Goal: Task Accomplishment & Management: Complete application form

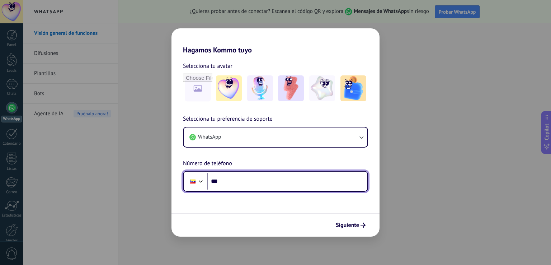
click at [199, 180] on div at bounding box center [201, 180] width 9 height 9
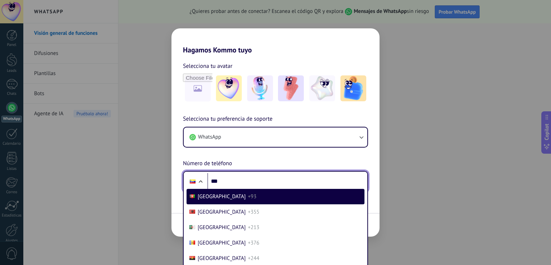
click at [219, 172] on div "Phone *** Afghanistan +93 Albania +355 Algeria +213 Andorra +376 Angola +244 An…" at bounding box center [275, 181] width 185 height 21
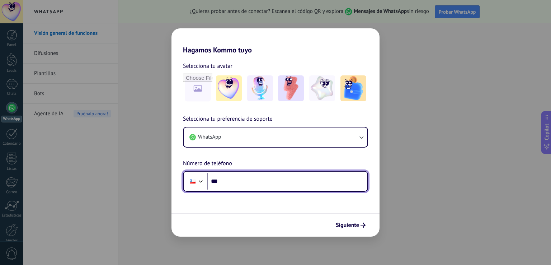
click at [260, 179] on input "***" at bounding box center [287, 181] width 160 height 16
paste input "**********"
type input "**********"
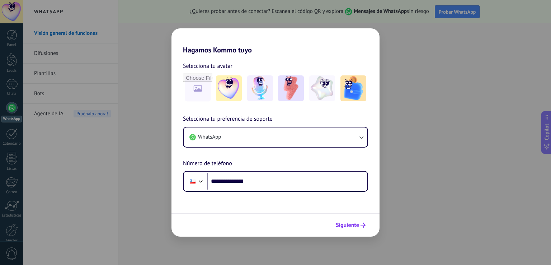
click at [352, 227] on span "Siguiente" at bounding box center [347, 224] width 23 height 5
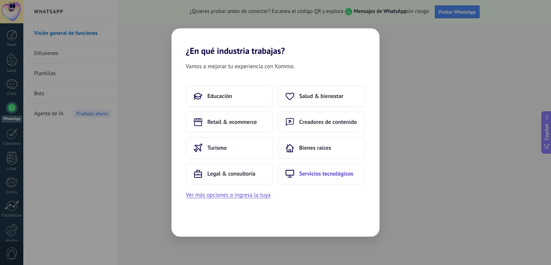
click at [334, 175] on span "Servicios tecnológicos" at bounding box center [326, 173] width 54 height 7
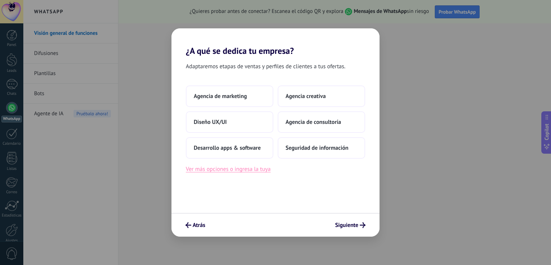
click at [241, 170] on button "Ver más opciones o ingresa la tuya" at bounding box center [228, 168] width 85 height 9
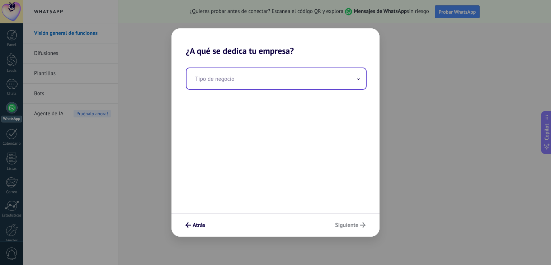
click at [235, 78] on input "text" at bounding box center [275, 78] width 179 height 21
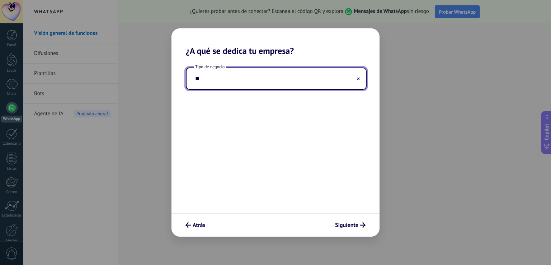
type input "*"
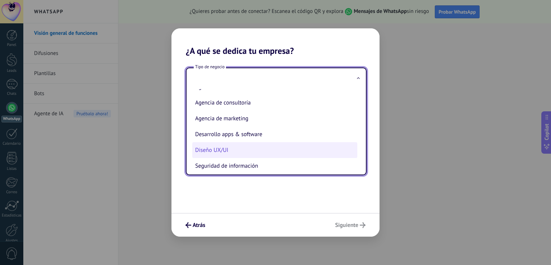
scroll to position [18, 0]
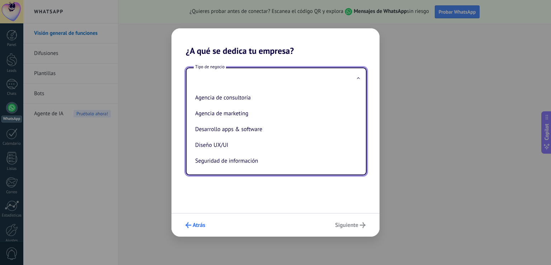
click at [200, 227] on span "Atrás" at bounding box center [199, 224] width 13 height 5
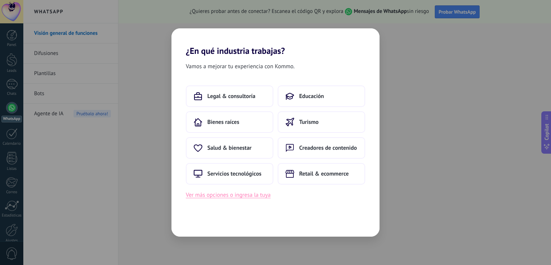
click at [254, 197] on button "Ver más opciones o ingresa la tuya" at bounding box center [228, 194] width 85 height 9
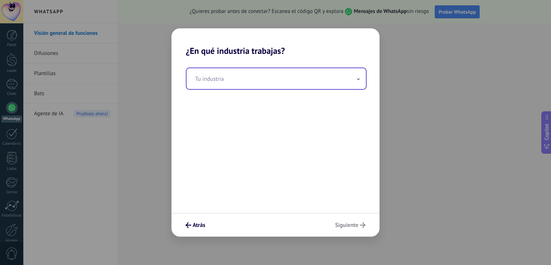
click at [230, 79] on input "text" at bounding box center [275, 78] width 179 height 21
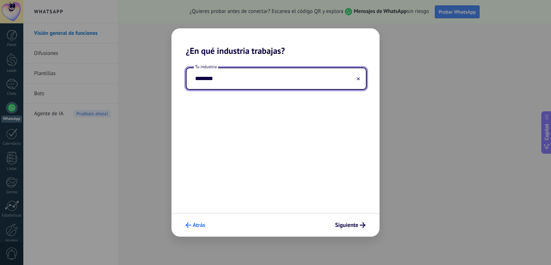
type input "********"
click at [185, 225] on button "Atrás" at bounding box center [195, 225] width 26 height 12
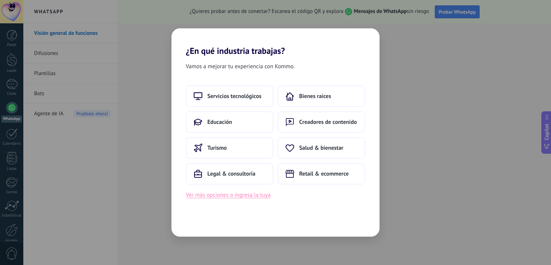
click at [214, 196] on button "Ver más opciones o ingresa la tuya" at bounding box center [228, 194] width 85 height 9
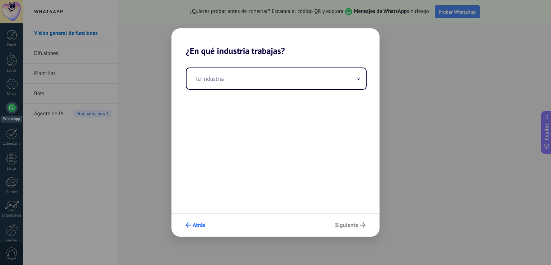
click at [198, 226] on span "Atrás" at bounding box center [199, 224] width 13 height 5
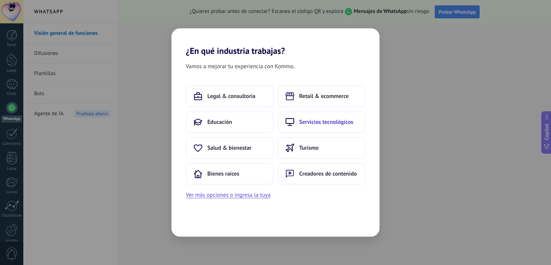
click at [308, 123] on span "Servicios tecnológicos" at bounding box center [326, 121] width 54 height 7
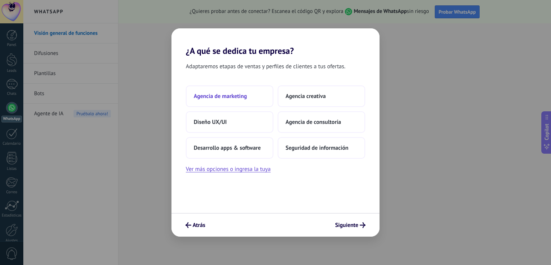
click at [240, 104] on button "Agencia de marketing" at bounding box center [229, 96] width 87 height 22
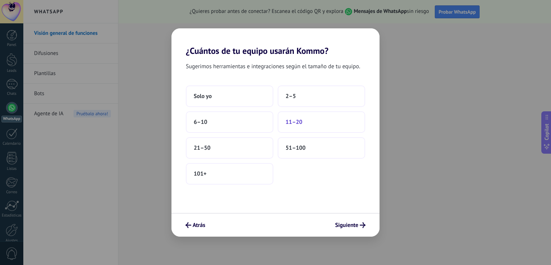
click at [293, 124] on span "11–20" at bounding box center [293, 121] width 17 height 7
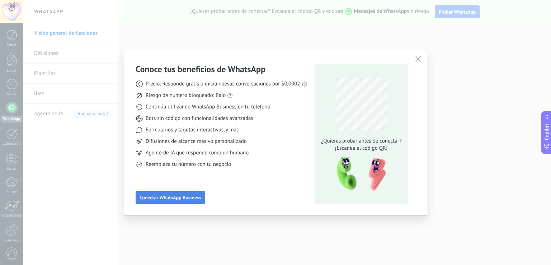
click at [199, 193] on button "Conectar WhatsApp Business" at bounding box center [171, 197] width 70 height 13
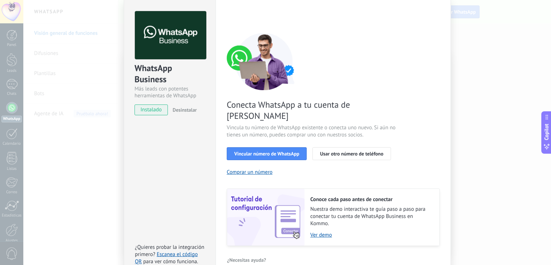
scroll to position [29, 0]
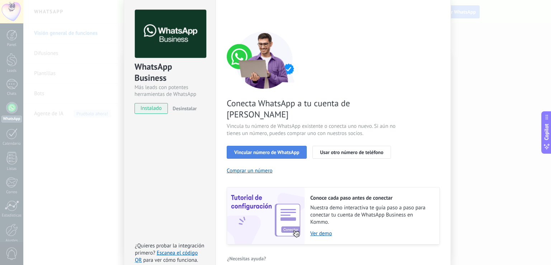
click at [279, 150] on span "Vincular número de WhatsApp" at bounding box center [266, 152] width 65 height 5
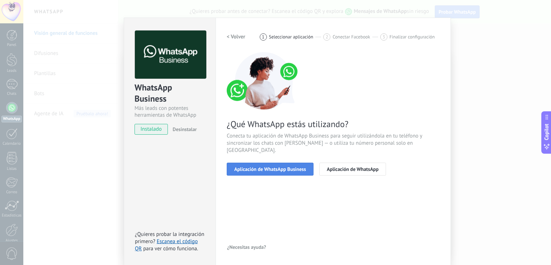
click at [276, 166] on span "Aplicación de WhatsApp Business" at bounding box center [270, 168] width 72 height 5
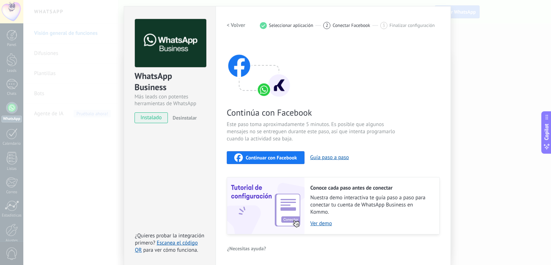
scroll to position [21, 0]
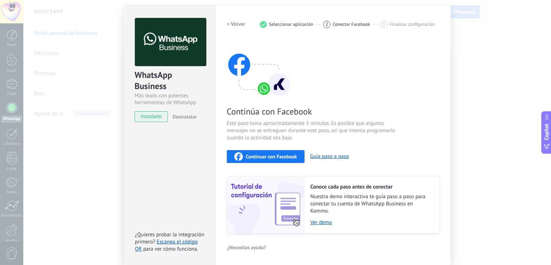
click at [234, 24] on h2 "< Volver" at bounding box center [236, 24] width 19 height 7
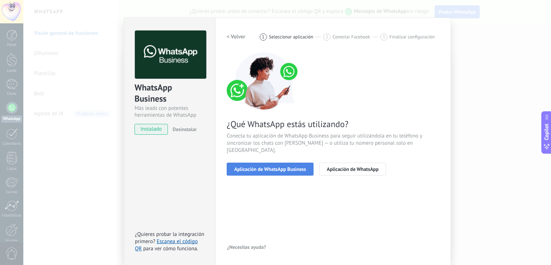
click at [280, 166] on span "Aplicación de WhatsApp Business" at bounding box center [270, 168] width 72 height 5
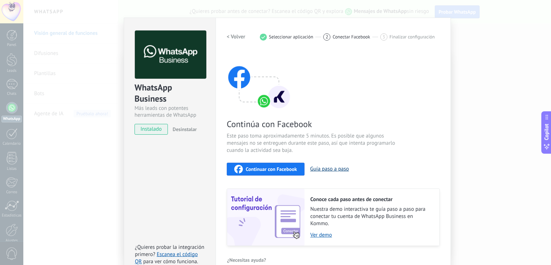
click at [322, 165] on button "Guía paso a paso" at bounding box center [329, 168] width 39 height 7
click at [294, 36] on span "Seleccionar aplicación" at bounding box center [291, 36] width 44 height 5
click at [271, 101] on img at bounding box center [259, 80] width 65 height 57
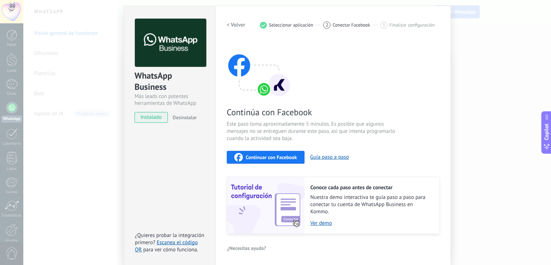
scroll to position [21, 0]
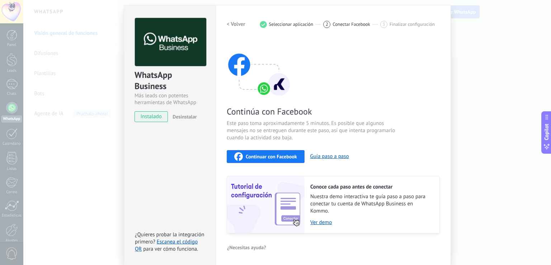
click at [155, 118] on span "instalado" at bounding box center [151, 116] width 33 height 11
click at [239, 26] on h2 "< Volver" at bounding box center [236, 24] width 19 height 7
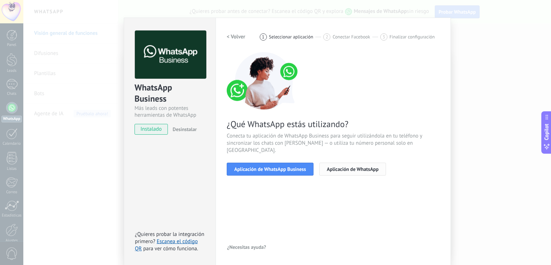
click at [359, 166] on span "Aplicación de WhatsApp" at bounding box center [353, 168] width 52 height 5
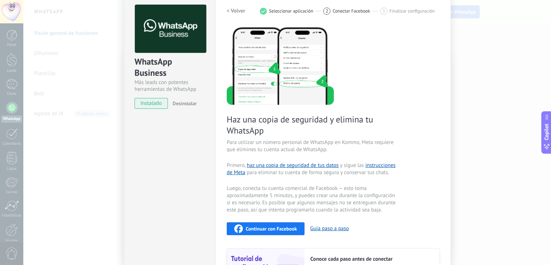
scroll to position [0, 0]
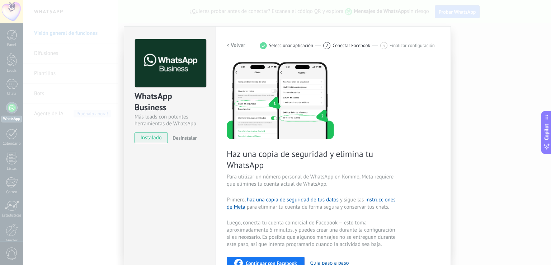
click at [237, 44] on h2 "< Volver" at bounding box center [236, 45] width 19 height 7
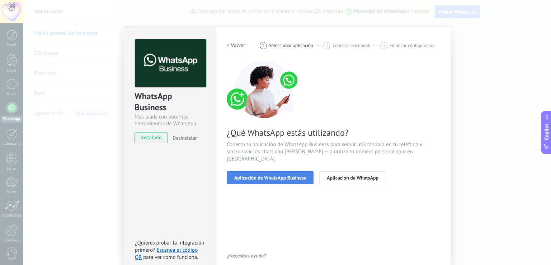
click at [266, 175] on span "Aplicación de WhatsApp Business" at bounding box center [270, 177] width 72 height 5
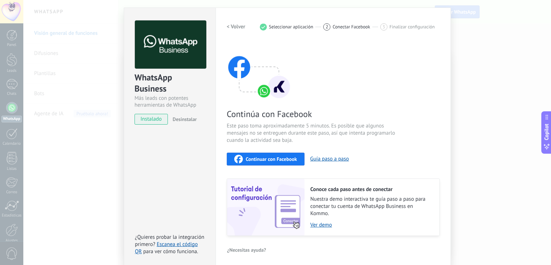
scroll to position [21, 0]
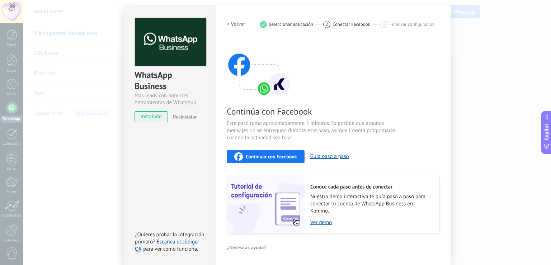
click at [265, 157] on span "Continuar con Facebook" at bounding box center [271, 156] width 51 height 5
click at [266, 159] on div "Continuar con Facebook" at bounding box center [265, 156] width 63 height 9
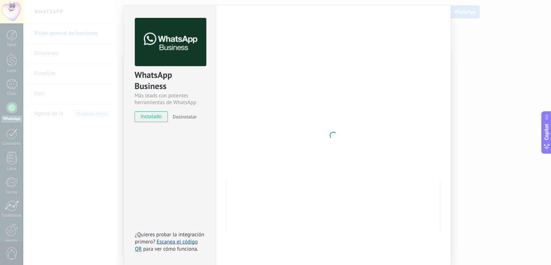
click at [82, 80] on div "WhatsApp Business Más leads con potentes herramientas de WhatsApp instalado Des…" at bounding box center [287, 132] width 528 height 265
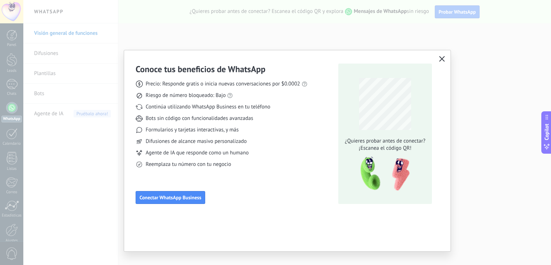
scroll to position [0, 0]
click at [289, 231] on div "Conoce tus beneficios de WhatsApp Precio: Responde gratis o inicia nuevas conve…" at bounding box center [287, 150] width 326 height 201
click at [443, 57] on use "button" at bounding box center [441, 58] width 5 height 5
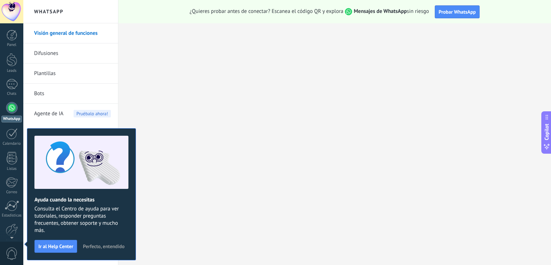
click at [9, 107] on div at bounding box center [11, 107] width 11 height 11
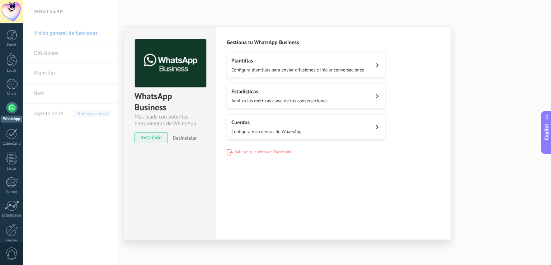
click at [280, 65] on div "Plantillas Configura plantillas para enviar difusiones e iniciar conversaciones" at bounding box center [297, 65] width 133 height 16
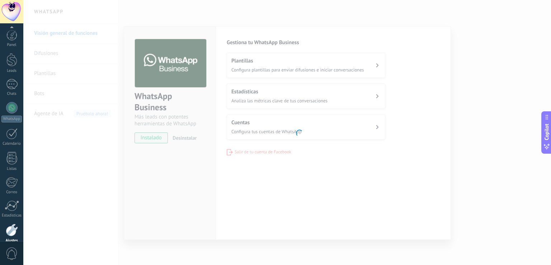
scroll to position [33, 0]
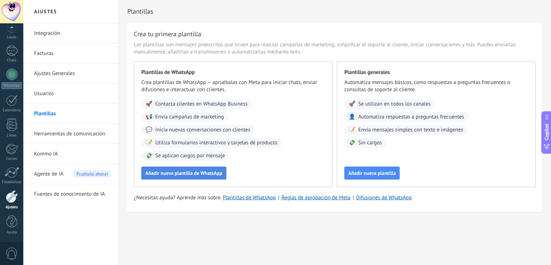
click at [202, 173] on span "Añadir nueva plantilla de WhatsApp" at bounding box center [183, 172] width 77 height 5
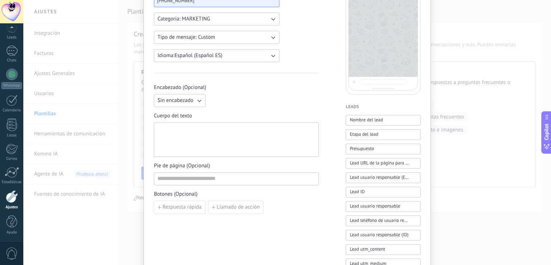
scroll to position [0, 0]
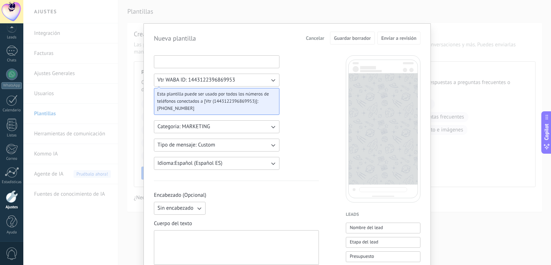
click at [191, 63] on input at bounding box center [216, 61] width 125 height 11
click at [310, 37] on span "Cancelar" at bounding box center [315, 38] width 18 height 5
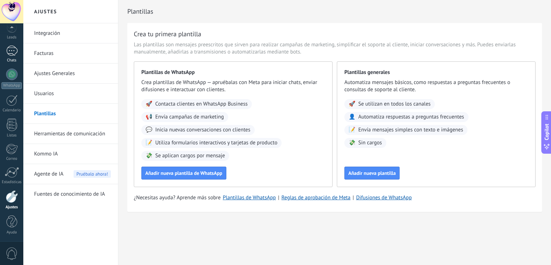
click at [7, 54] on div at bounding box center [11, 51] width 11 height 10
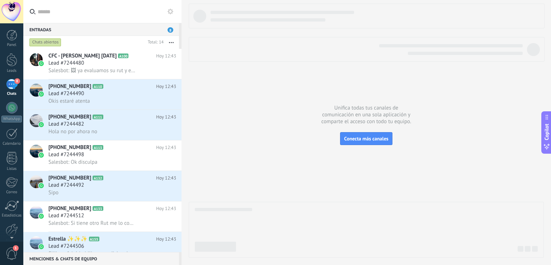
click at [11, 85] on div "8" at bounding box center [11, 84] width 11 height 10
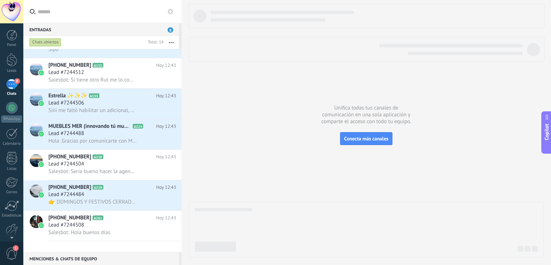
scroll to position [36, 0]
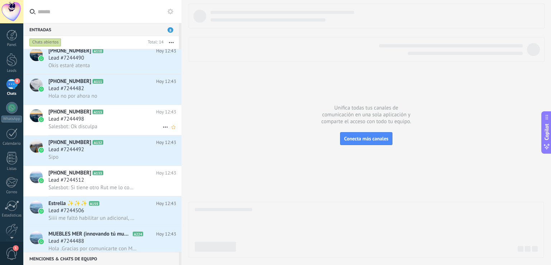
click at [110, 122] on div "Lead #7244498" at bounding box center [112, 118] width 128 height 7
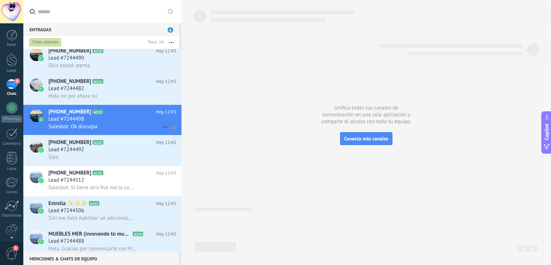
click at [110, 122] on div "Lead #7244498" at bounding box center [112, 118] width 128 height 7
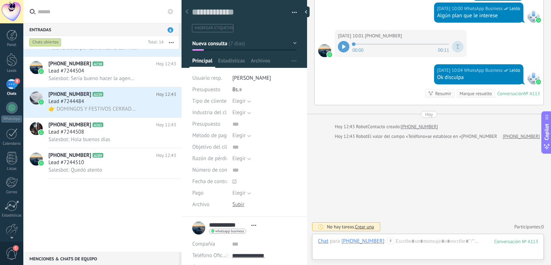
scroll to position [21, 0]
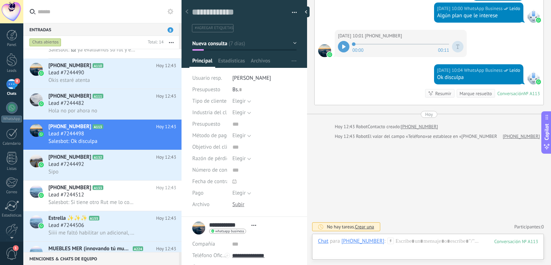
click at [186, 13] on icon at bounding box center [186, 11] width 3 height 4
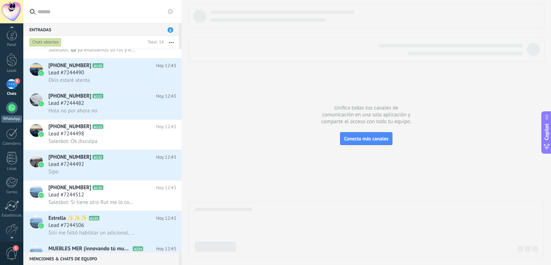
click at [12, 110] on div at bounding box center [11, 107] width 11 height 11
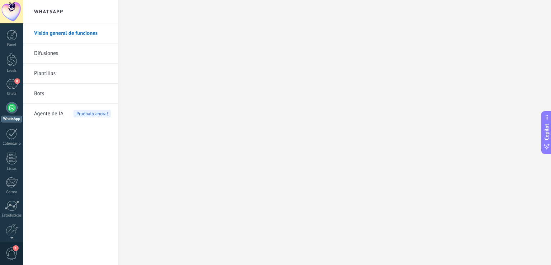
click at [48, 49] on link "Difusiones" at bounding box center [72, 53] width 77 height 20
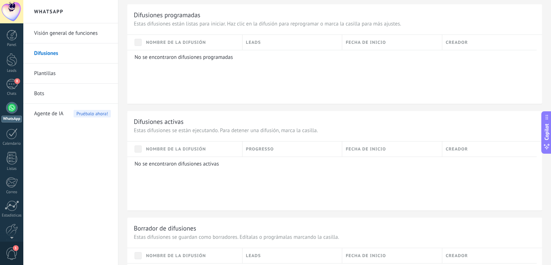
scroll to position [166, 0]
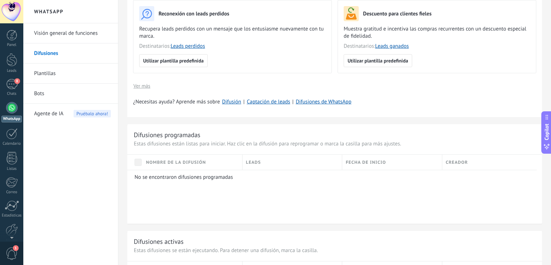
click at [66, 73] on link "Plantillas" at bounding box center [72, 73] width 77 height 20
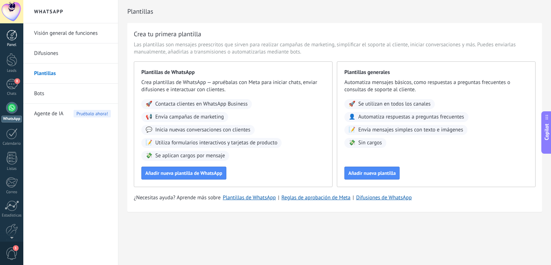
click at [7, 39] on div at bounding box center [11, 35] width 11 height 11
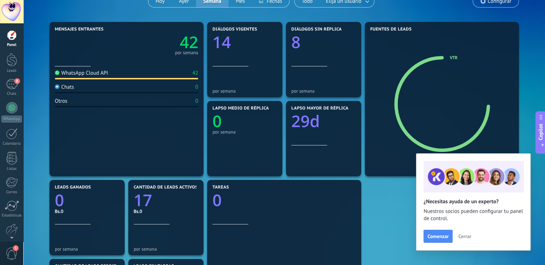
scroll to position [108, 0]
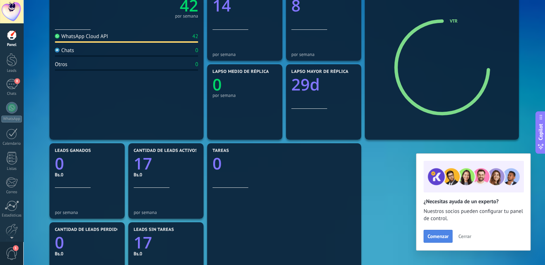
click at [443, 237] on span "Comenzar" at bounding box center [438, 235] width 21 height 5
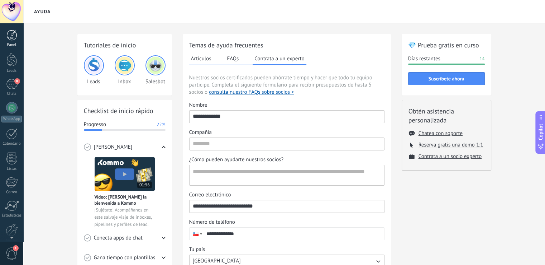
click at [11, 41] on link "Panel" at bounding box center [11, 39] width 23 height 18
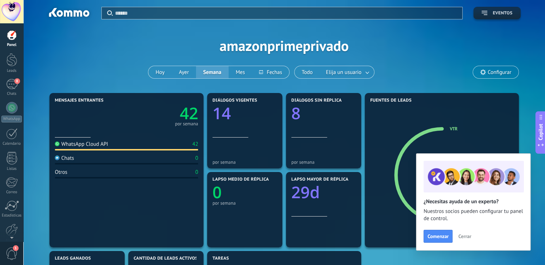
click at [485, 13] on icon "button" at bounding box center [485, 13] width 6 height 4
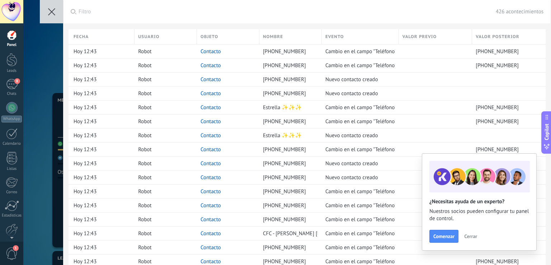
click at [48, 11] on icon at bounding box center [51, 11] width 7 height 7
